Goal: Task Accomplishment & Management: Manage account settings

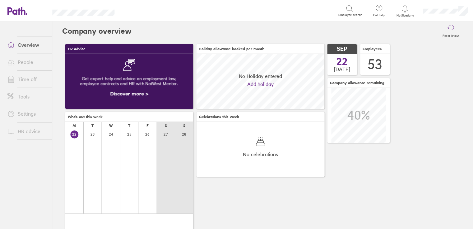
scroll to position [55, 129]
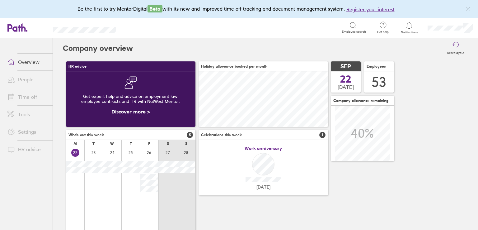
click at [36, 100] on link "Time off" at bounding box center [27, 97] width 50 height 12
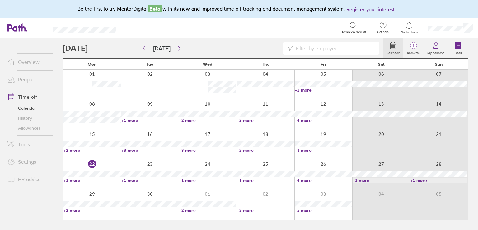
click at [298, 179] on link "+4 more" at bounding box center [323, 180] width 57 height 6
click at [212, 31] on div "Search" at bounding box center [235, 28] width 212 height 10
click at [73, 211] on link "+3 more" at bounding box center [91, 210] width 57 height 6
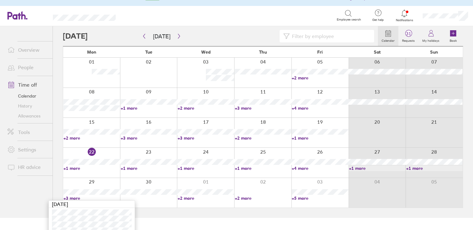
scroll to position [19, 0]
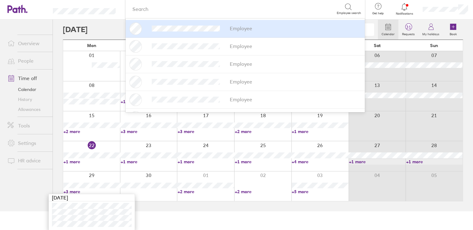
click at [182, 190] on link "+2 more" at bounding box center [206, 192] width 57 height 6
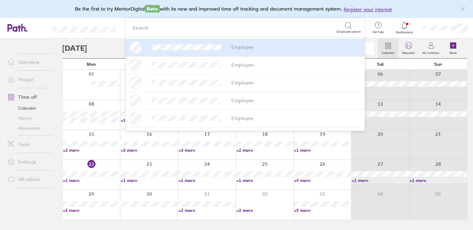
scroll to position [0, 0]
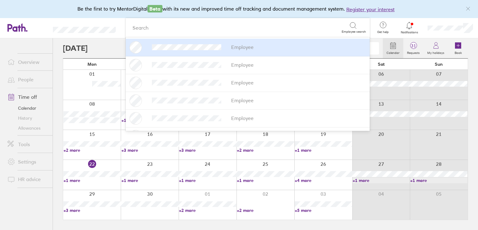
click at [190, 207] on link "+2 more" at bounding box center [207, 210] width 57 height 6
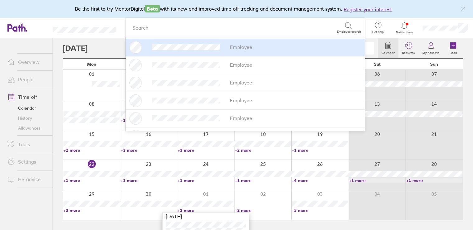
scroll to position [13, 0]
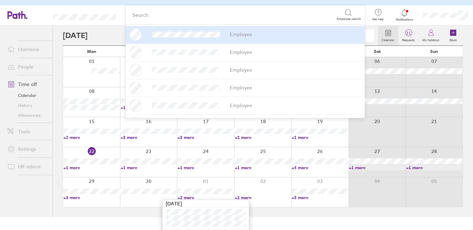
click at [129, 217] on html "Be the first to try MentorDigital Beta with its new and improved time off track…" at bounding box center [236, 102] width 473 height 230
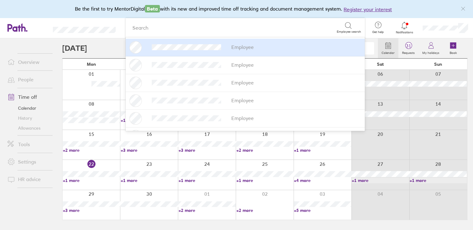
scroll to position [0, 0]
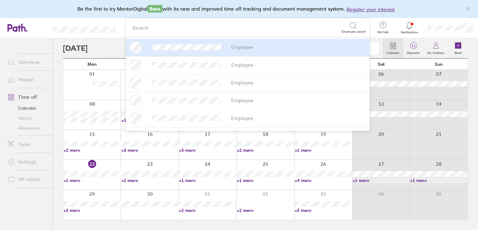
click at [69, 210] on link "+3 more" at bounding box center [91, 210] width 57 height 6
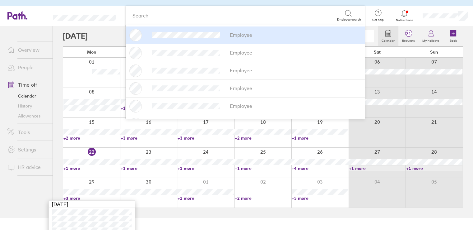
scroll to position [19, 0]
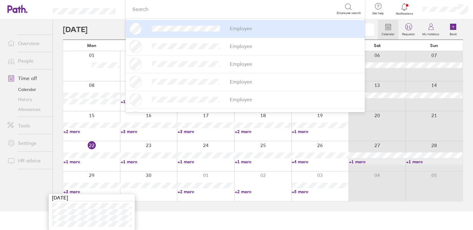
click at [245, 192] on link "+2 more" at bounding box center [263, 192] width 57 height 6
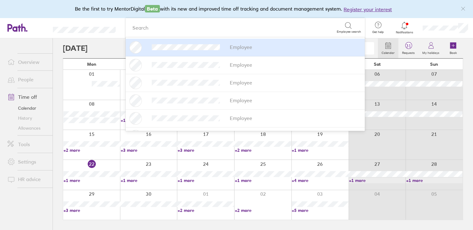
scroll to position [0, 0]
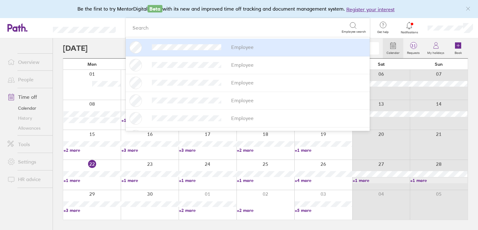
click at [243, 208] on link "+2 more" at bounding box center [265, 210] width 57 height 6
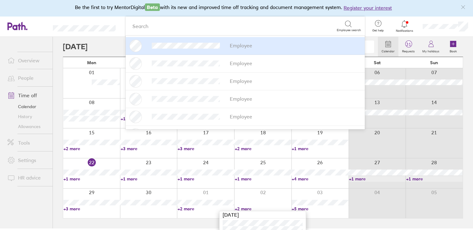
scroll to position [7, 0]
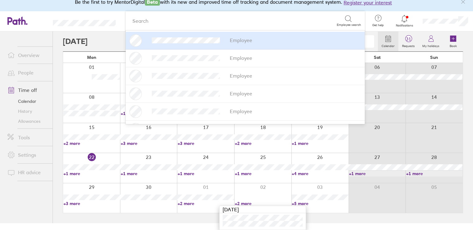
click at [305, 202] on link "+5 more" at bounding box center [320, 203] width 57 height 6
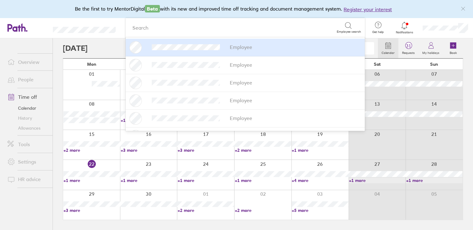
scroll to position [0, 0]
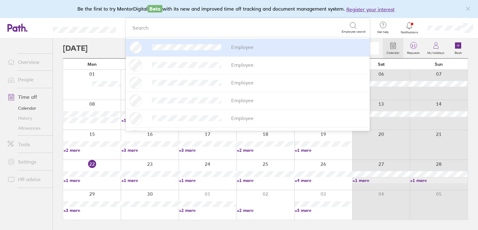
click at [303, 211] on link "+5 more" at bounding box center [323, 210] width 57 height 6
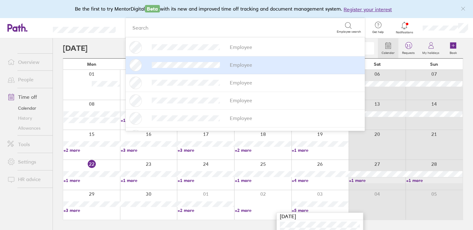
click at [100, 43] on div at bounding box center [220, 48] width 315 height 12
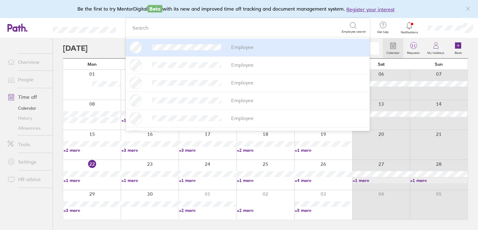
click at [154, 25] on div "Search" at bounding box center [235, 28] width 212 height 10
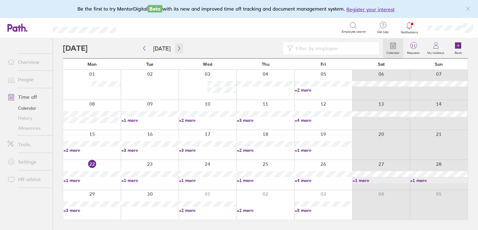
click at [177, 48] on icon "button" at bounding box center [179, 48] width 5 height 5
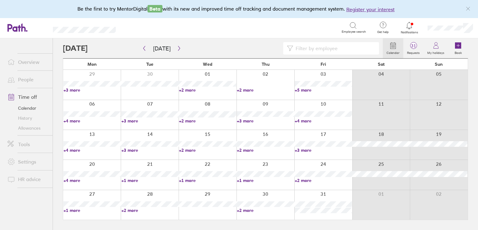
click at [304, 121] on link "+4 more" at bounding box center [323, 121] width 57 height 6
click at [255, 47] on div at bounding box center [223, 48] width 320 height 12
click at [190, 149] on link "+2 more" at bounding box center [207, 150] width 57 height 6
click at [132, 150] on link "+3 more" at bounding box center [149, 150] width 57 height 6
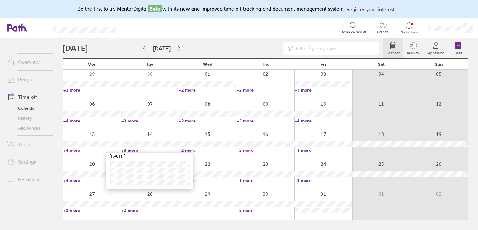
click at [73, 151] on link "+4 more" at bounding box center [91, 150] width 57 height 6
click at [74, 151] on link "+4 more" at bounding box center [91, 150] width 57 height 6
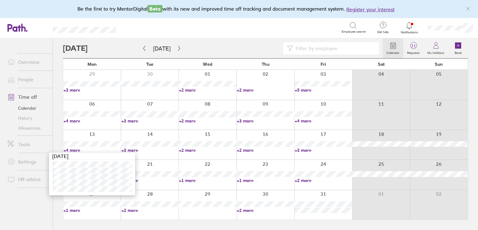
click at [246, 150] on link "+2 more" at bounding box center [265, 150] width 57 height 6
click at [247, 149] on link "+2 more" at bounding box center [265, 150] width 57 height 6
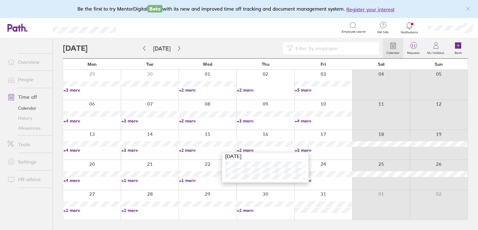
click at [306, 150] on link "+3 more" at bounding box center [323, 150] width 57 height 6
click at [74, 181] on link "+4 more" at bounding box center [91, 180] width 57 height 6
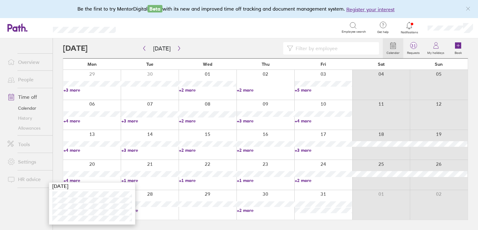
click at [134, 180] on link "+1 more" at bounding box center [149, 180] width 57 height 6
click at [134, 179] on link "+1 more" at bounding box center [149, 180] width 57 height 6
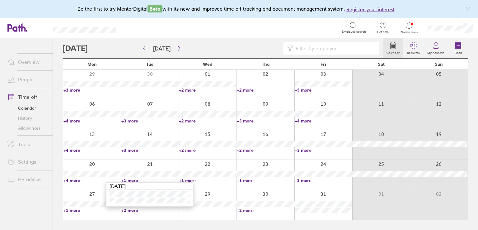
click at [134, 179] on link "+1 more" at bounding box center [149, 180] width 57 height 6
click at [74, 179] on link "+4 more" at bounding box center [91, 180] width 57 height 6
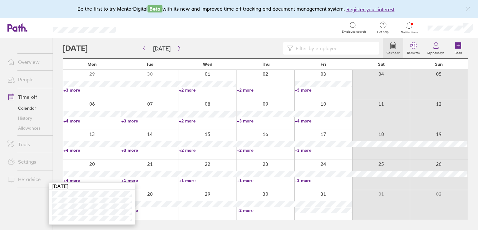
click at [75, 149] on link "+4 more" at bounding box center [91, 150] width 57 height 6
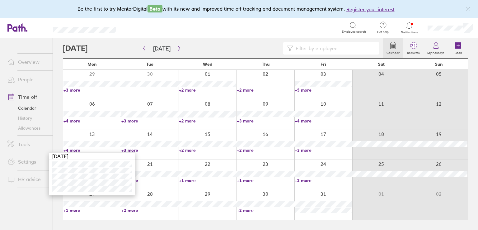
click at [73, 150] on link "+4 more" at bounding box center [91, 150] width 57 height 6
click at [301, 179] on link "+2 more" at bounding box center [323, 180] width 57 height 6
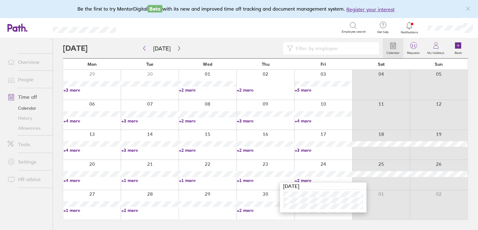
click at [129, 209] on link "+2 more" at bounding box center [149, 210] width 57 height 6
click at [131, 210] on link "+2 more" at bounding box center [149, 210] width 57 height 6
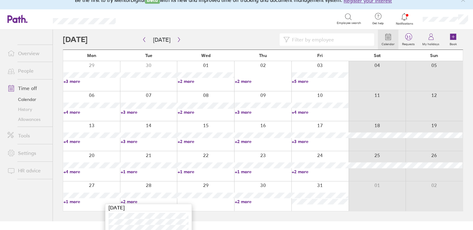
scroll to position [13, 0]
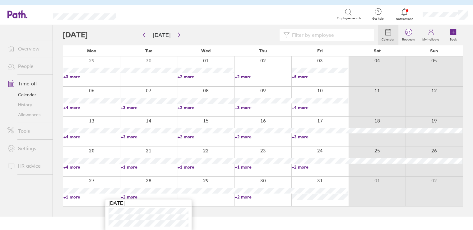
click at [250, 198] on link "+2 more" at bounding box center [263, 197] width 57 height 6
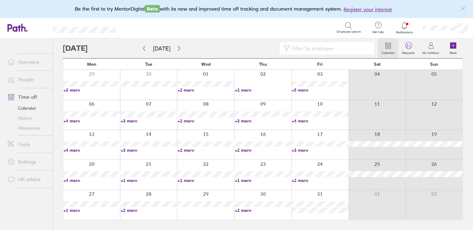
scroll to position [0, 0]
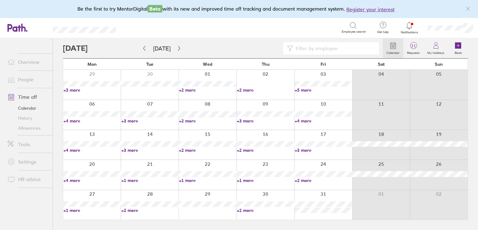
click at [245, 208] on link "+2 more" at bounding box center [265, 210] width 57 height 6
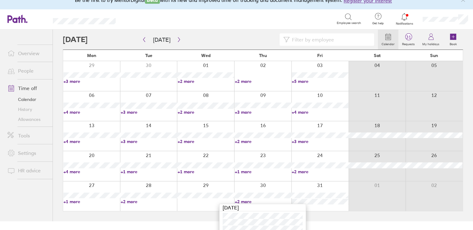
scroll to position [13, 0]
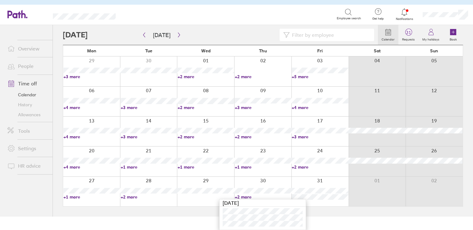
click at [128, 197] on link "+2 more" at bounding box center [149, 197] width 57 height 6
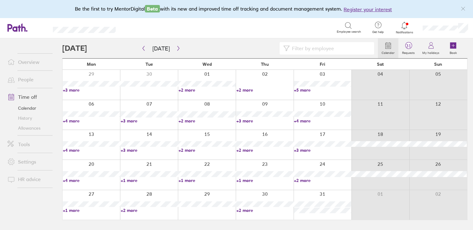
scroll to position [0, 0]
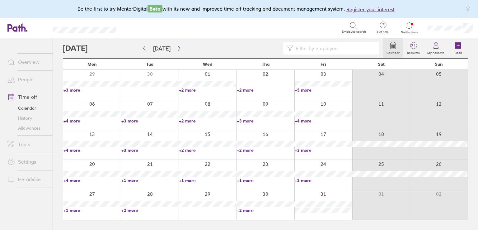
click at [129, 211] on link "+2 more" at bounding box center [149, 210] width 57 height 6
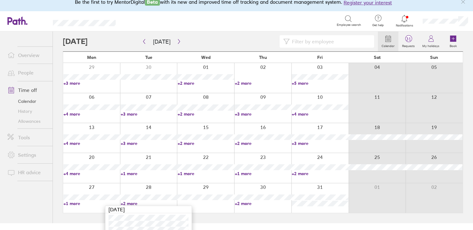
scroll to position [13, 0]
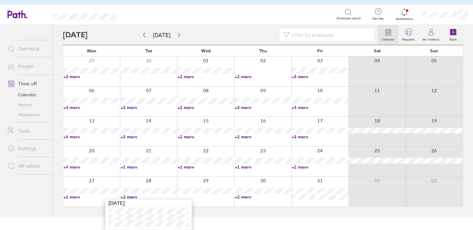
click at [242, 197] on link "+2 more" at bounding box center [263, 197] width 57 height 6
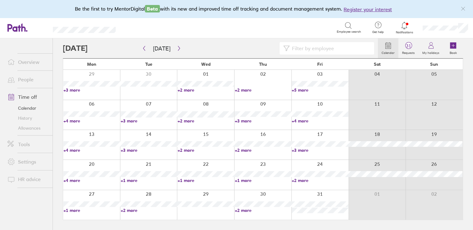
scroll to position [0, 0]
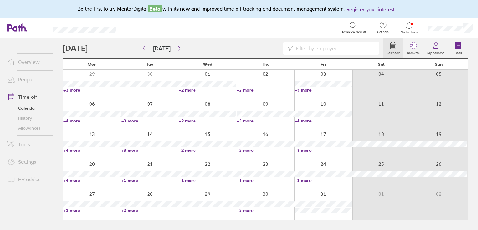
click at [242, 212] on div at bounding box center [265, 205] width 58 height 30
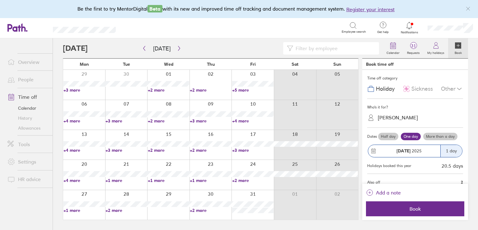
click at [200, 209] on link "+2 more" at bounding box center [210, 210] width 41 height 6
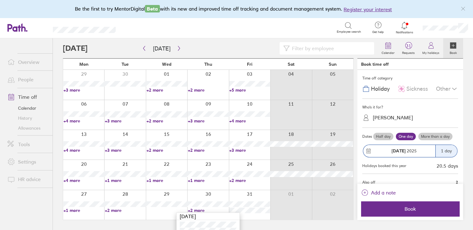
scroll to position [13, 0]
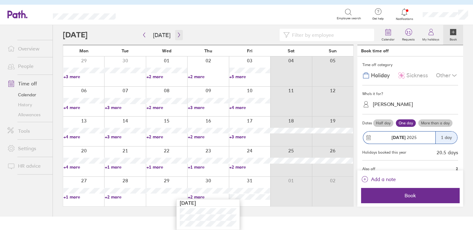
click at [175, 35] on button "button" at bounding box center [179, 35] width 8 height 10
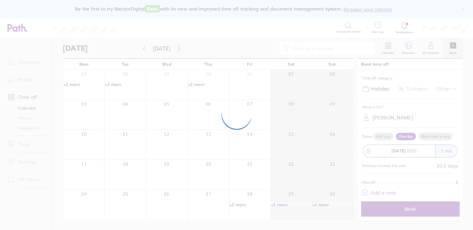
scroll to position [0, 0]
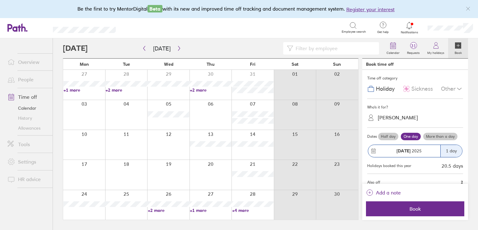
click at [200, 90] on link "+2 more" at bounding box center [210, 90] width 41 height 6
click at [243, 209] on link "+4 more" at bounding box center [252, 210] width 41 height 6
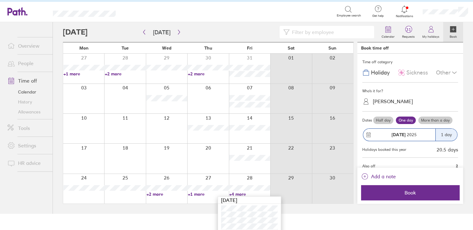
scroll to position [25, 0]
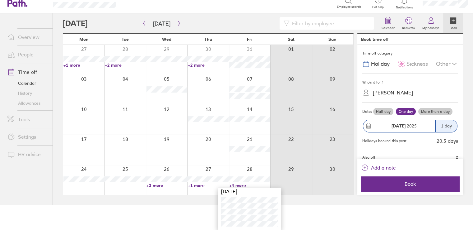
click at [170, 205] on html "Be the first to try MentorDigital Beta with its new and improved time off track…" at bounding box center [236, 90] width 473 height 230
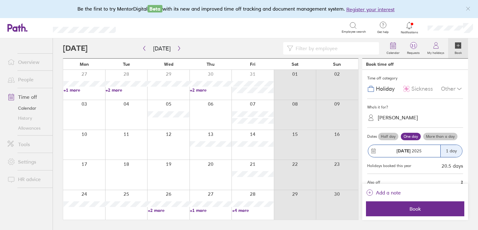
click at [151, 209] on link "+2 more" at bounding box center [168, 210] width 41 height 6
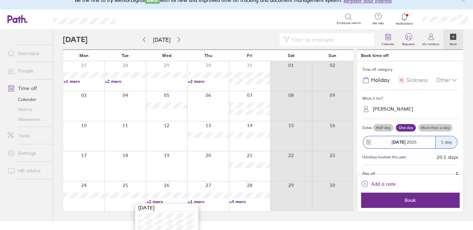
scroll to position [13, 0]
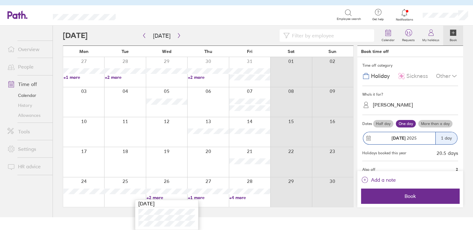
click at [222, 217] on html "Be the first to try MentorDigital Beta with its new and improved time off track…" at bounding box center [236, 102] width 473 height 230
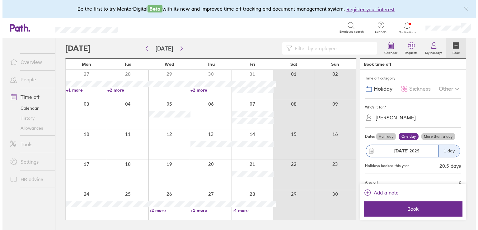
scroll to position [0, 0]
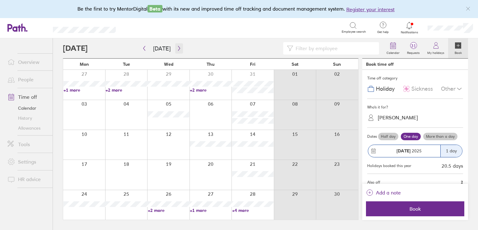
click at [178, 48] on icon "button" at bounding box center [179, 48] width 2 height 5
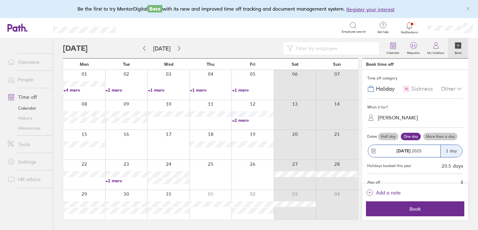
click at [74, 91] on link "+4 more" at bounding box center [83, 90] width 41 height 6
click at [115, 90] on link "+2 more" at bounding box center [125, 90] width 41 height 6
click at [116, 89] on link "+2 more" at bounding box center [125, 90] width 41 height 6
click at [240, 120] on link "+2 more" at bounding box center [252, 120] width 41 height 6
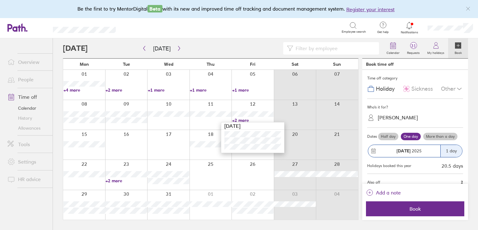
click at [60, 159] on div "Calendar 31 Requests My holidays Book Today December 2025 Mon Tue Wed Thu Fri S…" at bounding box center [265, 133] width 425 height 191
click at [117, 179] on link "+2 more" at bounding box center [125, 181] width 41 height 6
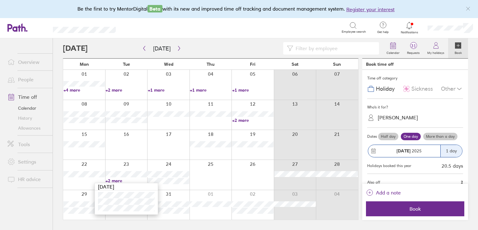
click at [210, 48] on div at bounding box center [223, 48] width 320 height 12
click at [239, 120] on link "+2 more" at bounding box center [252, 120] width 41 height 6
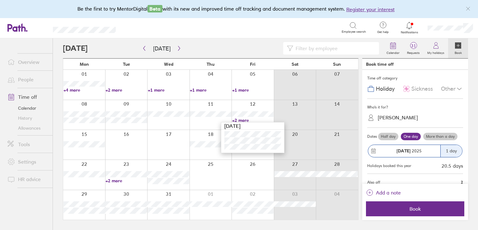
click at [239, 120] on link "+2 more" at bounding box center [252, 120] width 41 height 6
